Goal: Transaction & Acquisition: Purchase product/service

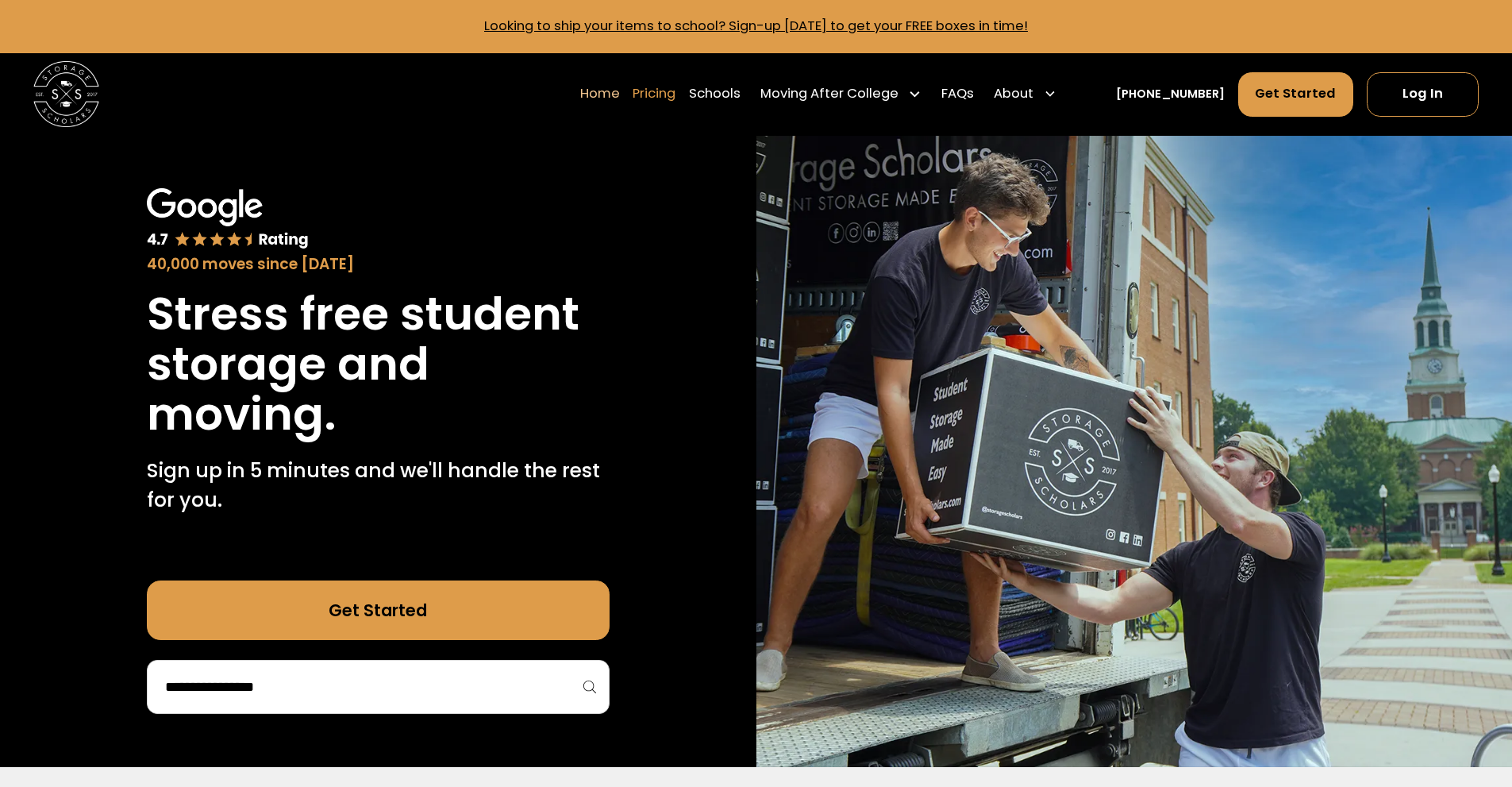
click at [676, 94] on link "Pricing" at bounding box center [654, 94] width 43 height 46
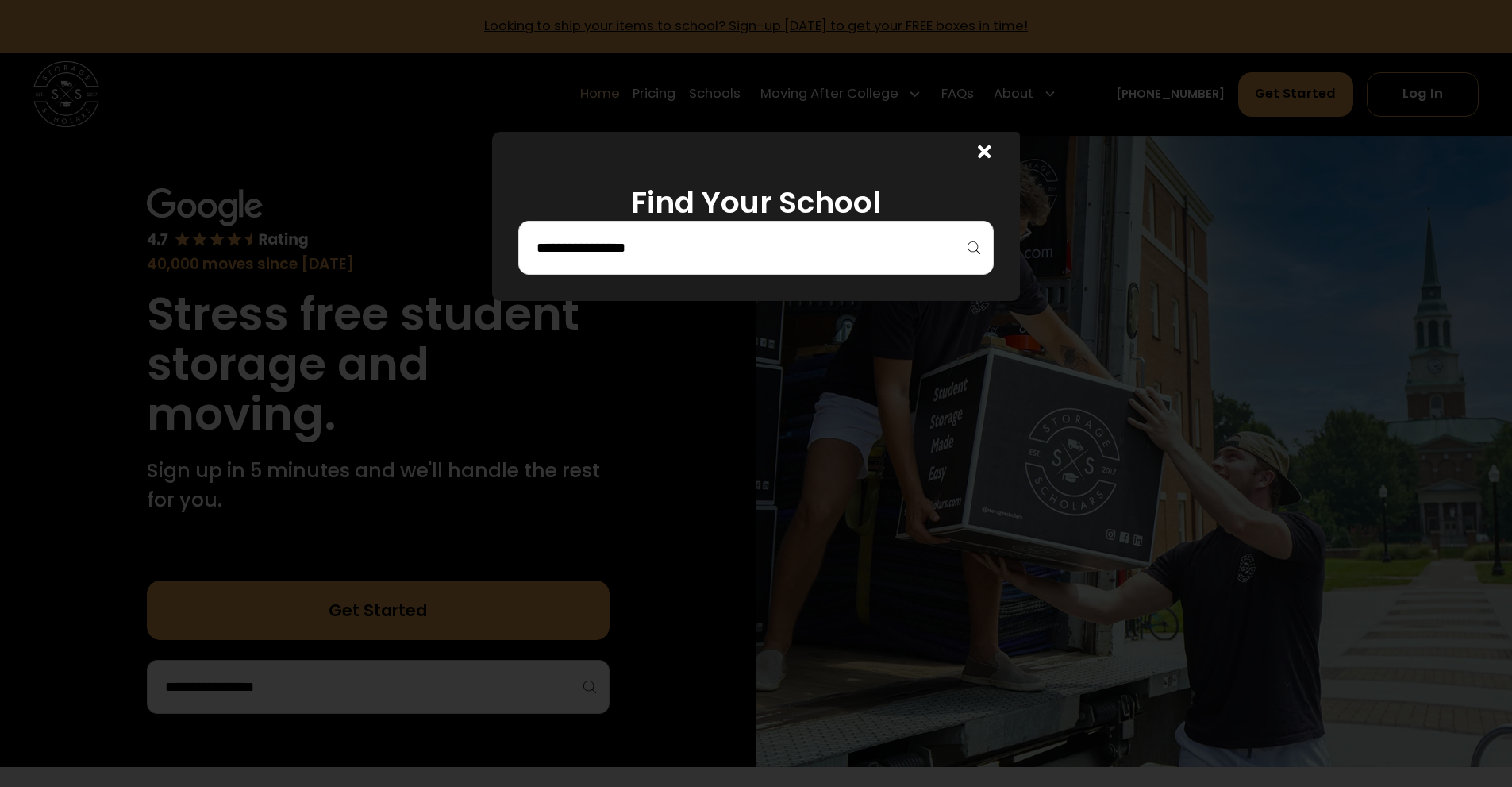
click at [691, 243] on input "search" at bounding box center [756, 247] width 442 height 27
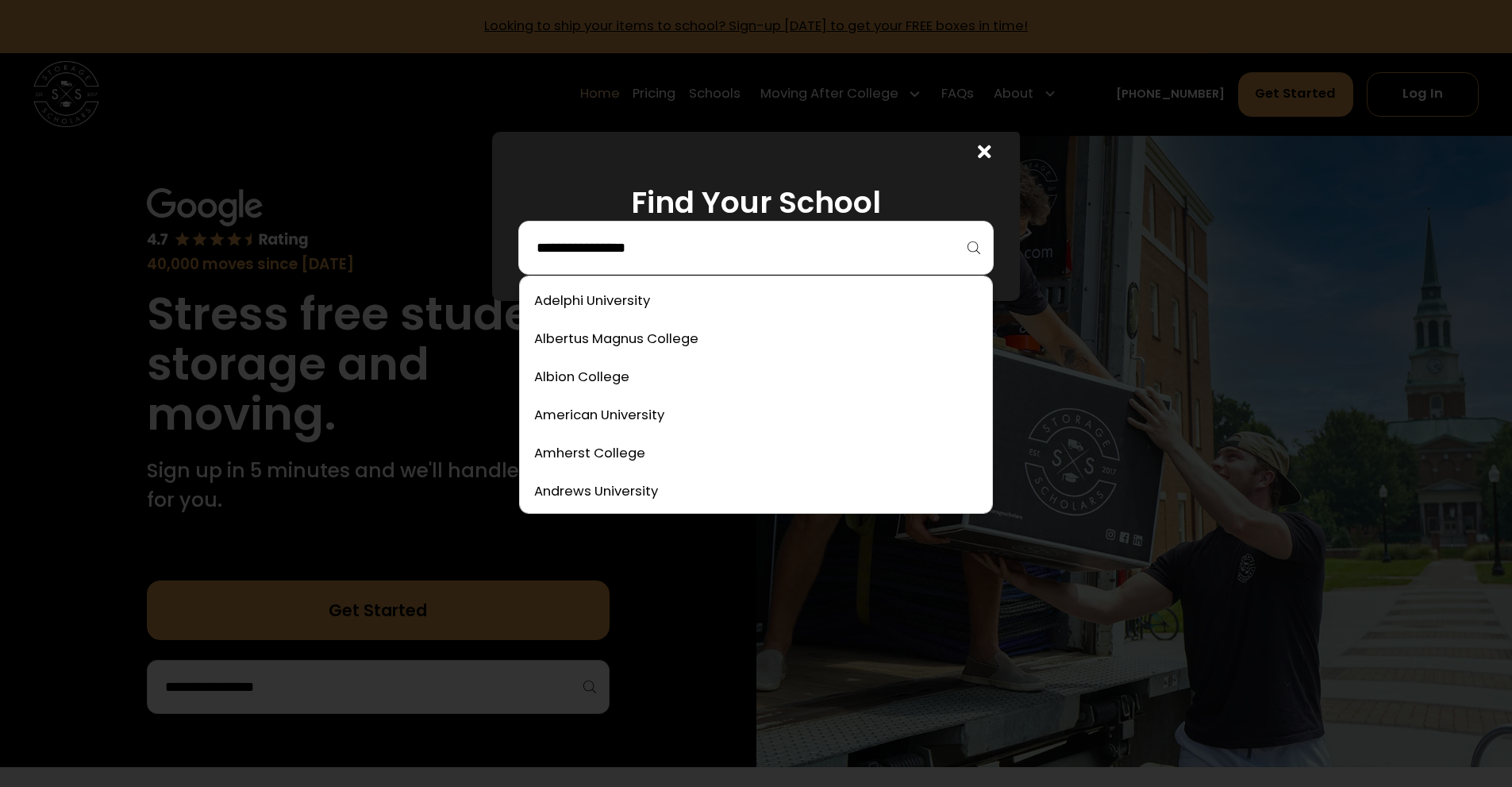
click at [657, 239] on input "search" at bounding box center [756, 247] width 442 height 27
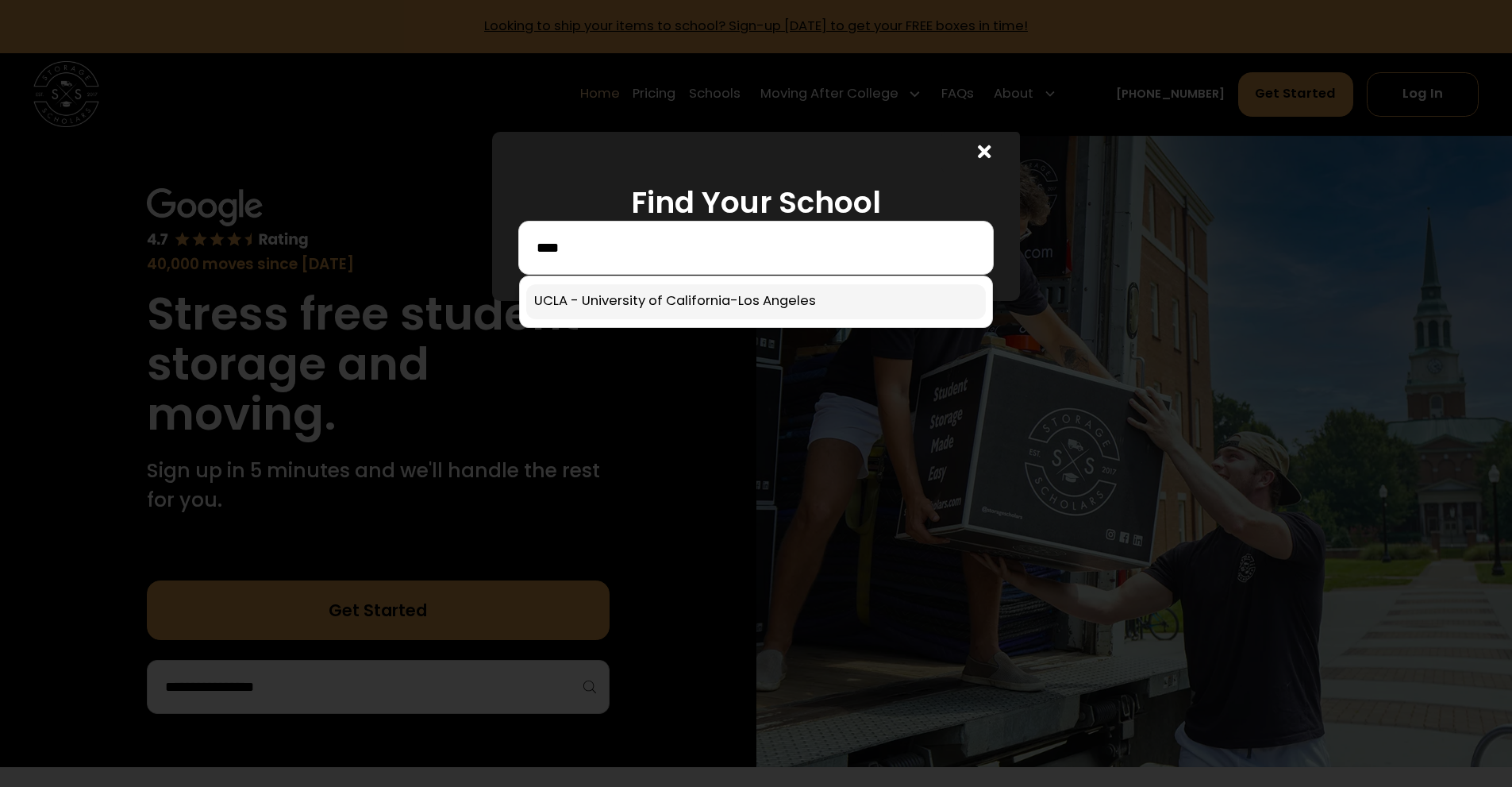
type input "****"
click at [758, 311] on link at bounding box center [756, 302] width 459 height 35
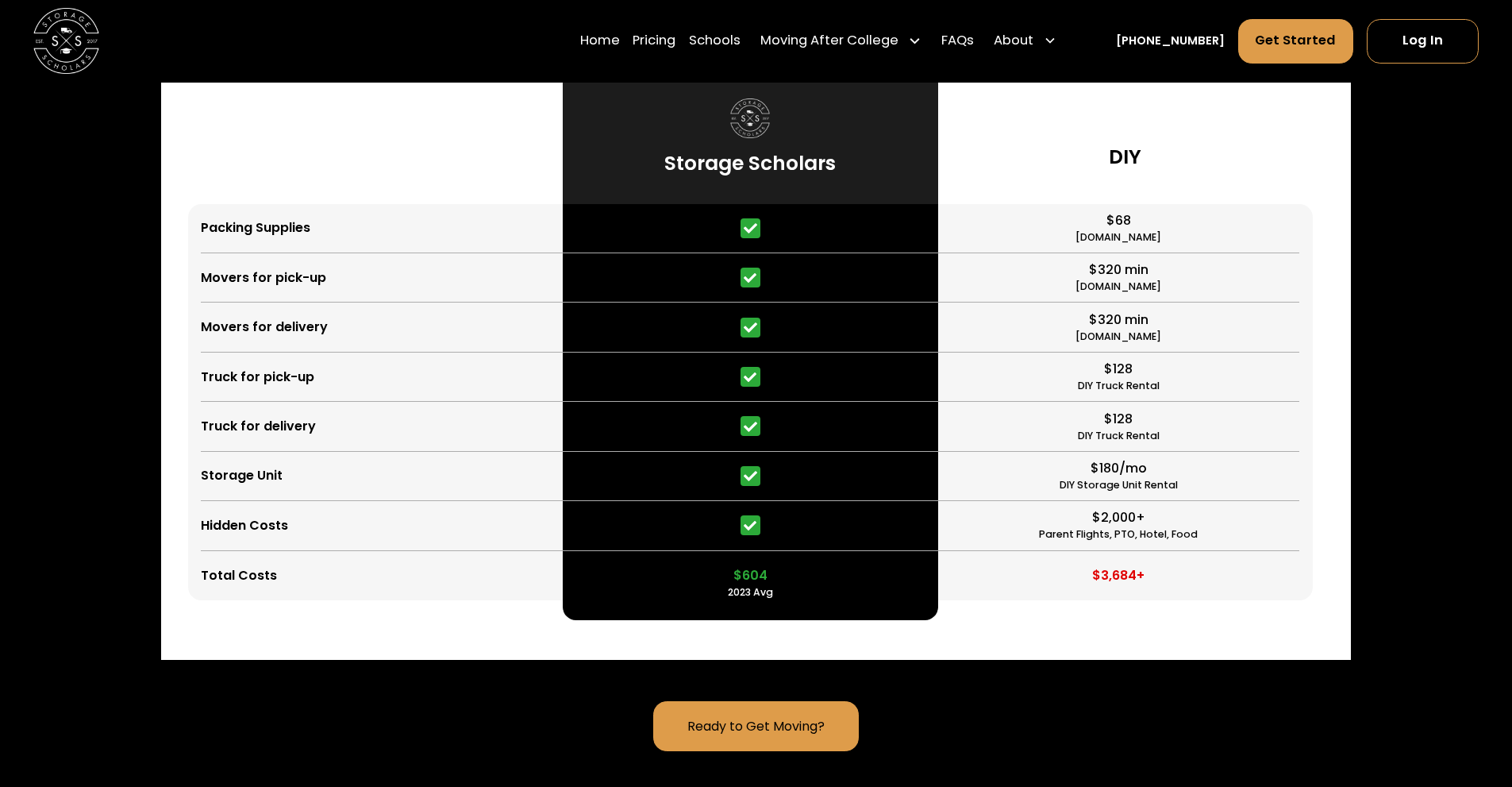
scroll to position [4045, 0]
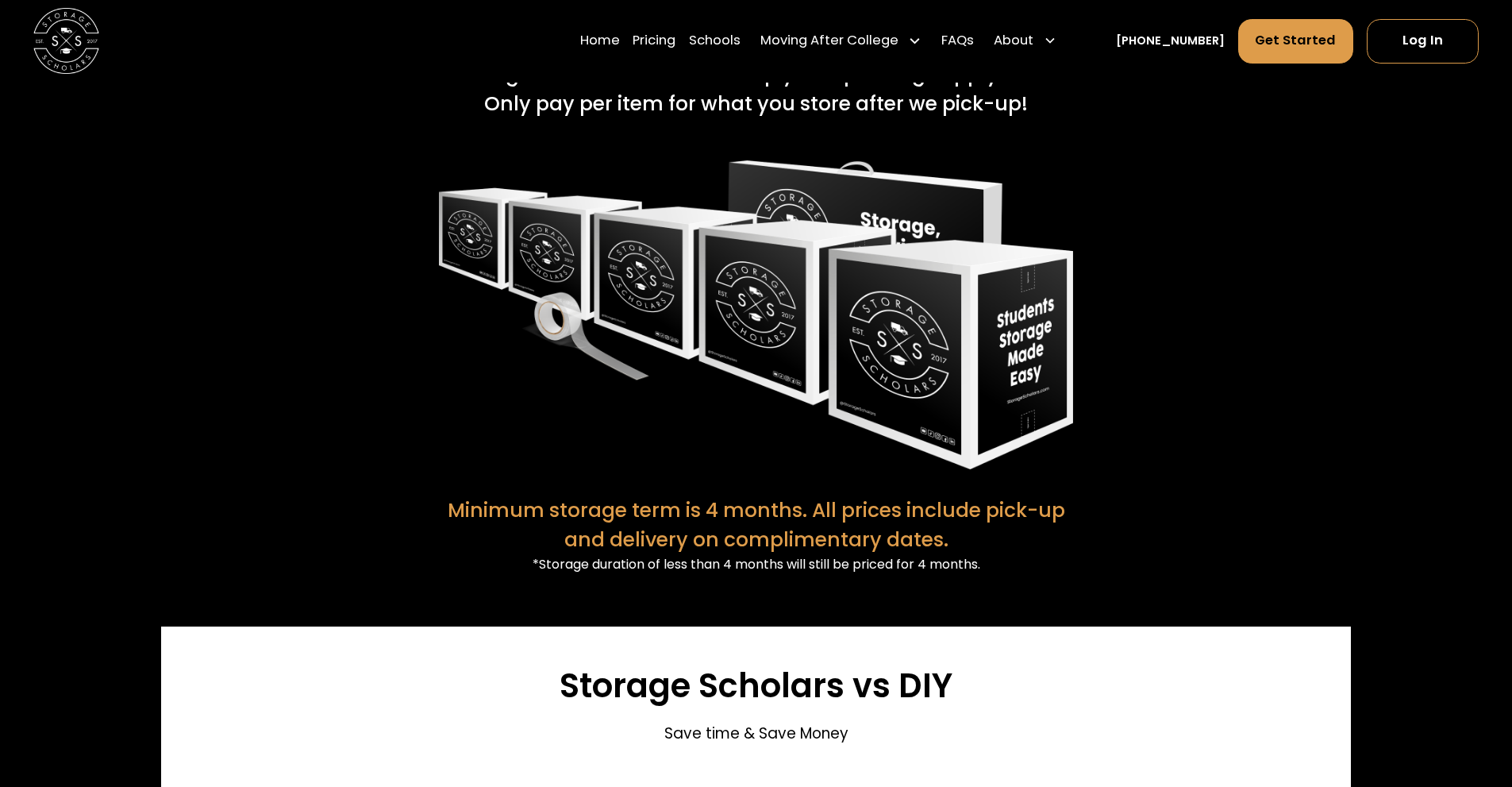
scroll to position [3481, 0]
